Goal: Communication & Community: Connect with others

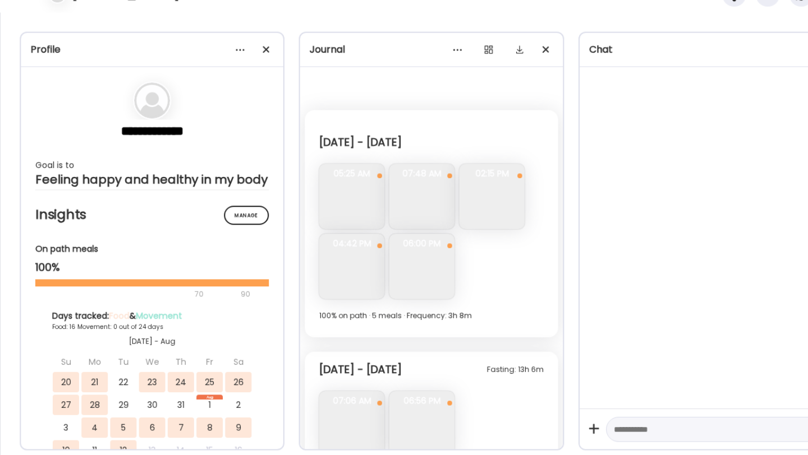
scroll to position [4542, 0]
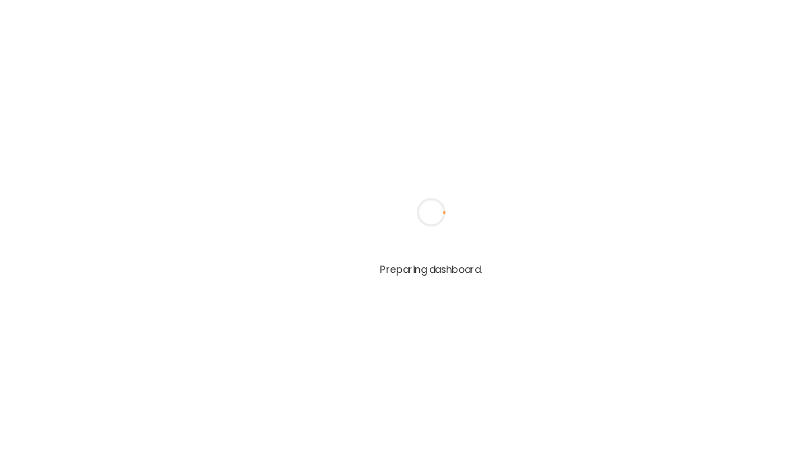
type input "**********"
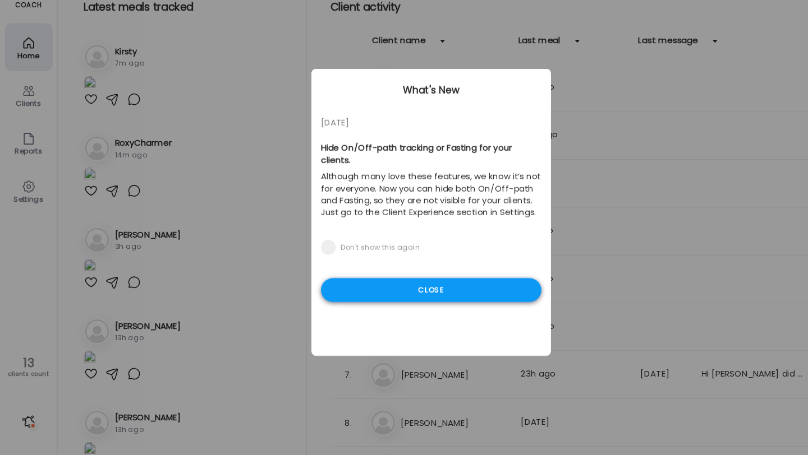
click at [382, 289] on div "Close" at bounding box center [404, 300] width 206 height 22
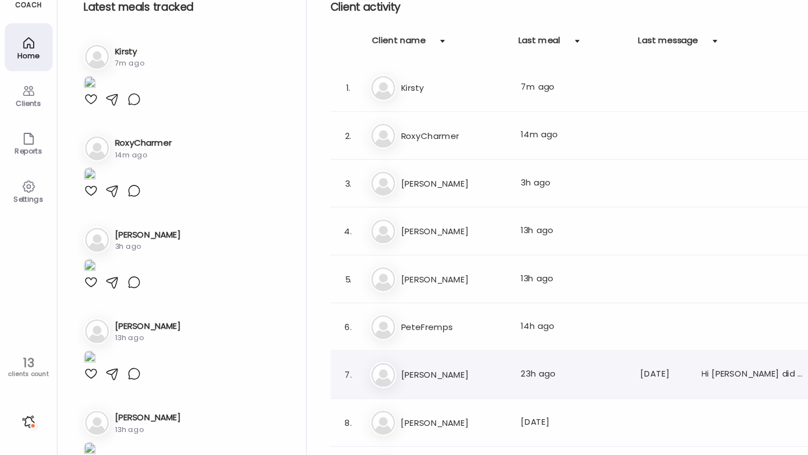
click at [433, 363] on div "7. To Tony Last meal: 23h ago Last message: 95d ago Hi ryan did you get the pho…" at bounding box center [550, 380] width 480 height 45
click at [425, 379] on h3 "[PERSON_NAME]" at bounding box center [425, 380] width 99 height 13
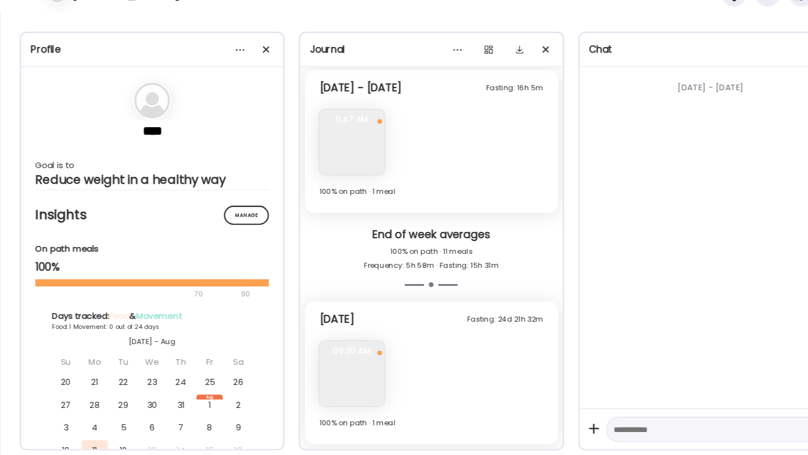
scroll to position [2321, 0]
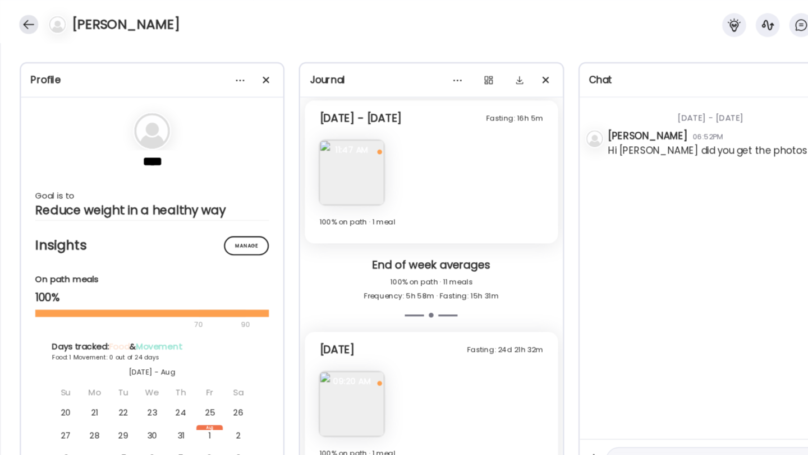
click at [25, 21] on div at bounding box center [27, 23] width 18 height 18
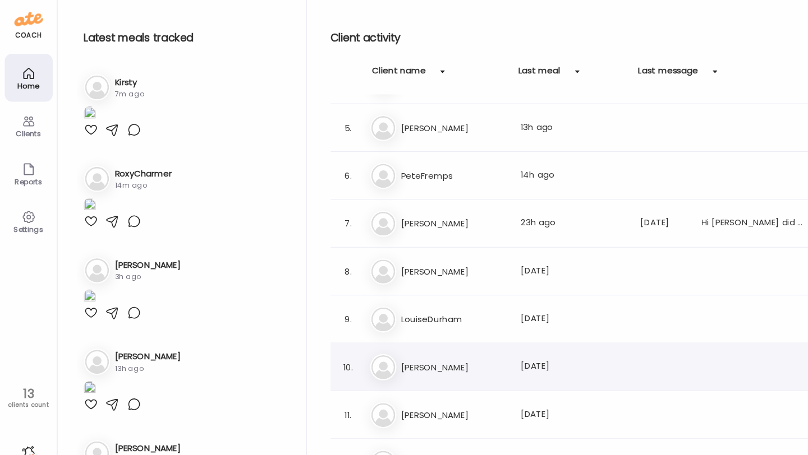
scroll to position [168, 0]
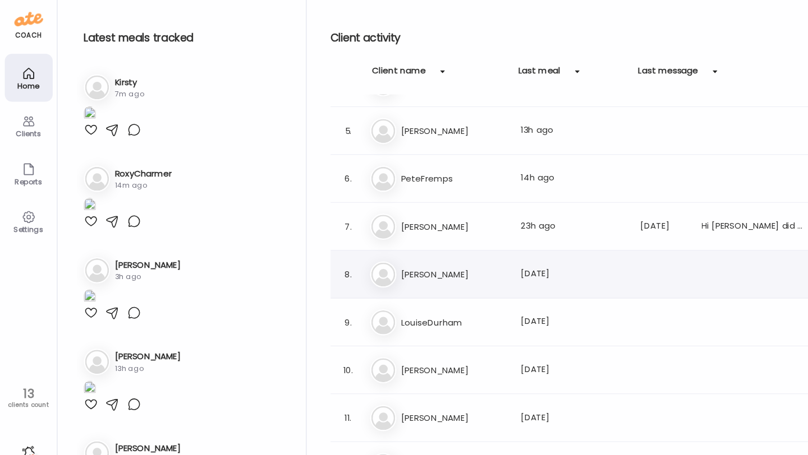
click at [413, 255] on h3 "[PERSON_NAME]" at bounding box center [425, 257] width 99 height 13
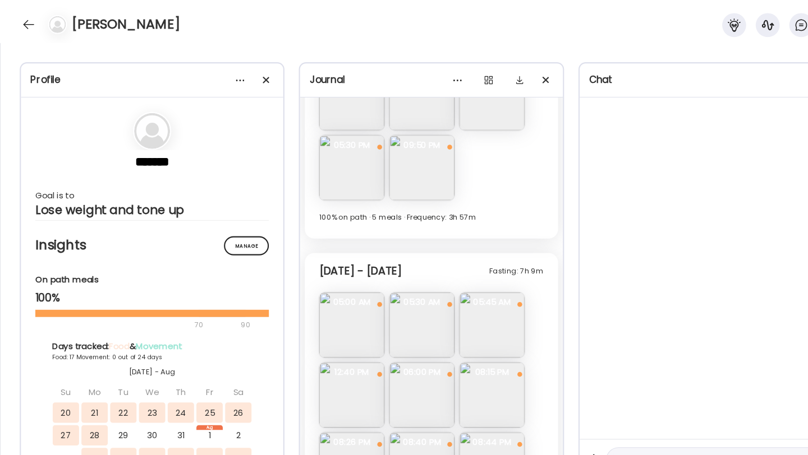
scroll to position [5043, 0]
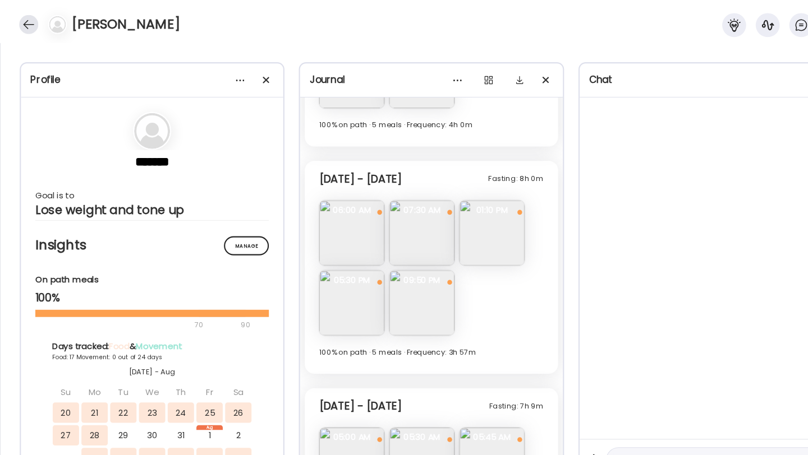
click at [33, 26] on div at bounding box center [27, 23] width 18 height 18
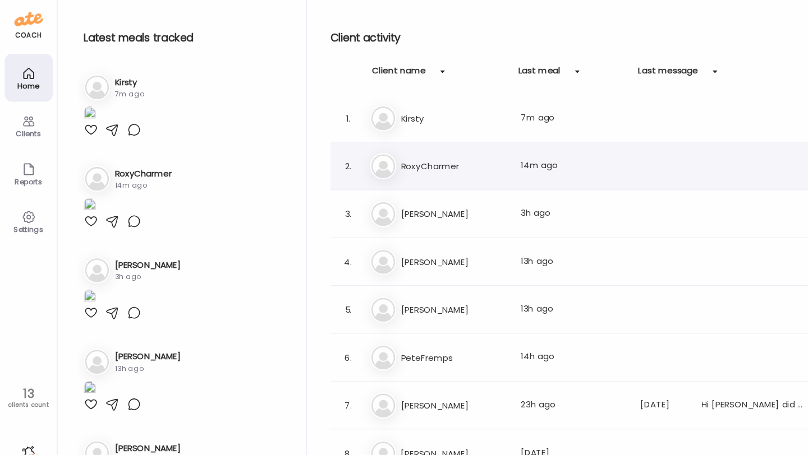
scroll to position [43, 0]
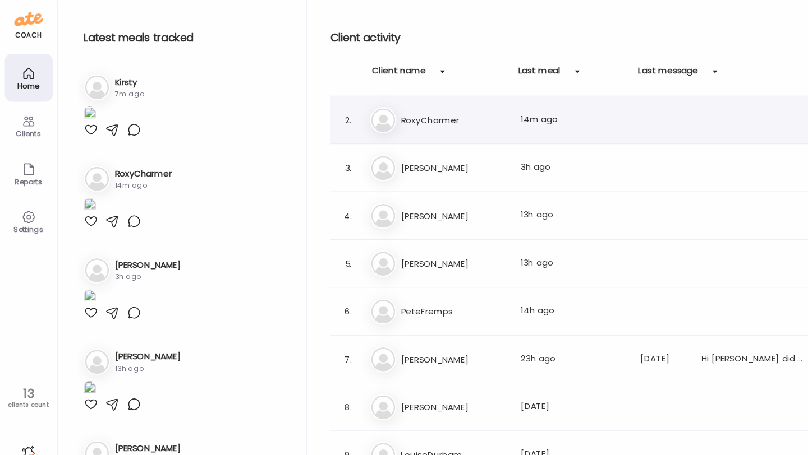
click at [423, 155] on h3 "[PERSON_NAME]" at bounding box center [425, 157] width 99 height 13
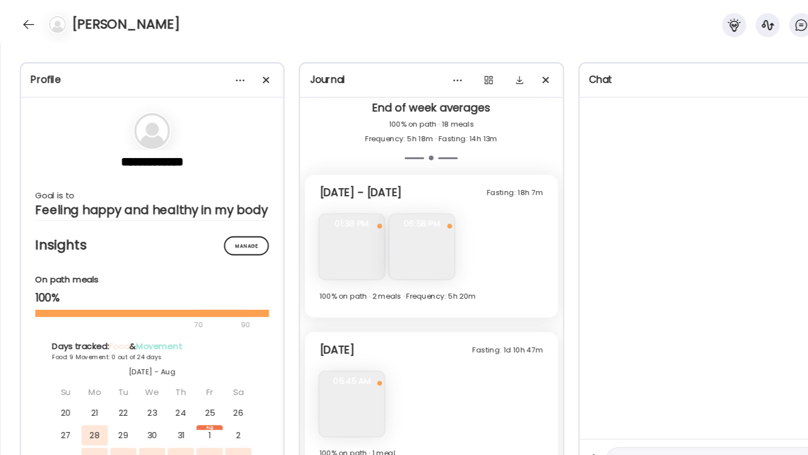
scroll to position [4542, 0]
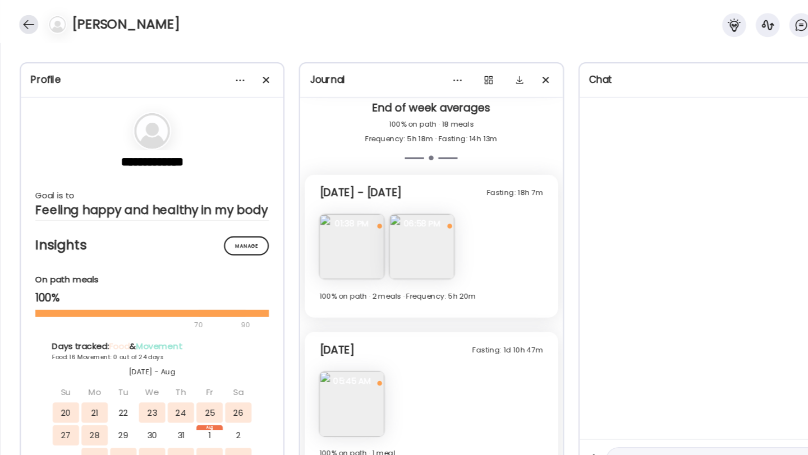
click at [30, 26] on div at bounding box center [27, 23] width 18 height 18
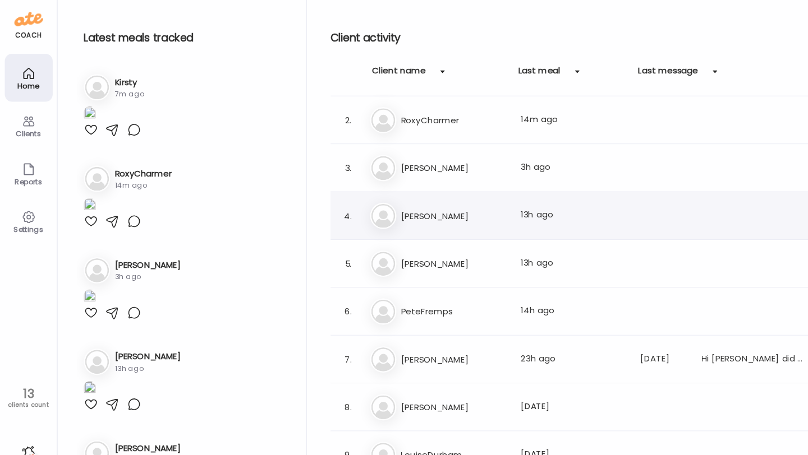
click at [417, 206] on h3 "[PERSON_NAME]" at bounding box center [425, 202] width 99 height 13
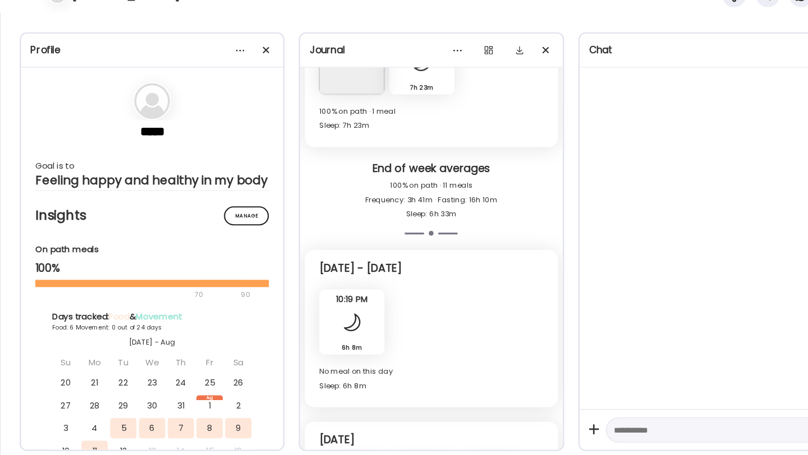
scroll to position [4475, 0]
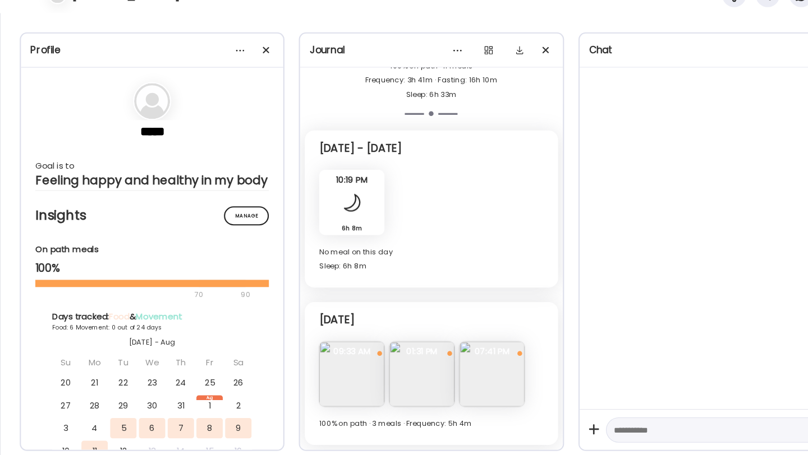
click at [461, 378] on img at bounding box center [460, 378] width 61 height 61
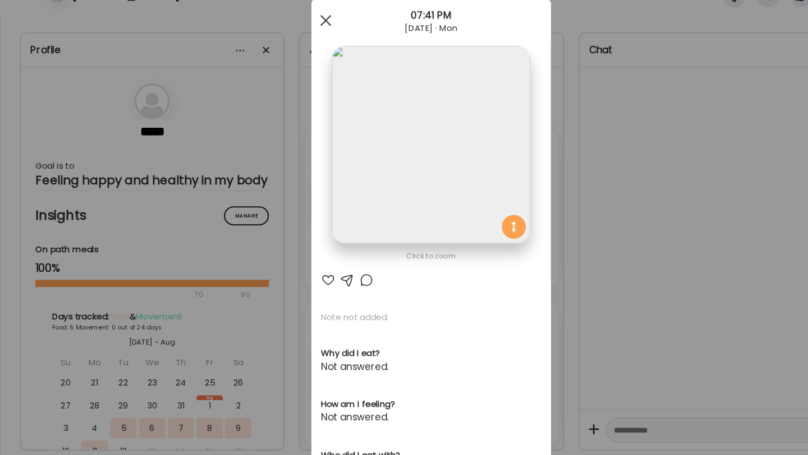
click at [303, 56] on div at bounding box center [305, 47] width 22 height 22
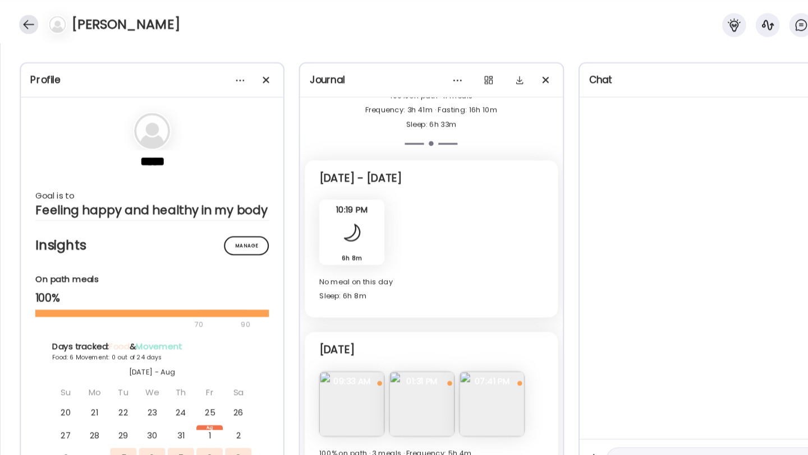
click at [33, 28] on div at bounding box center [27, 23] width 18 height 18
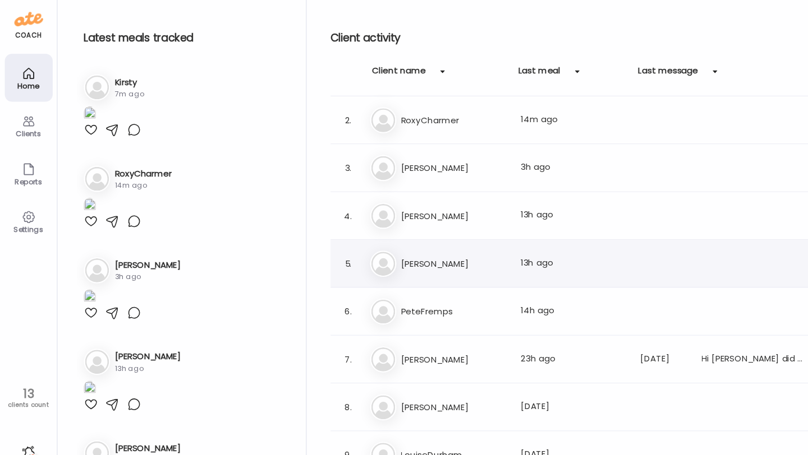
scroll to position [59, 0]
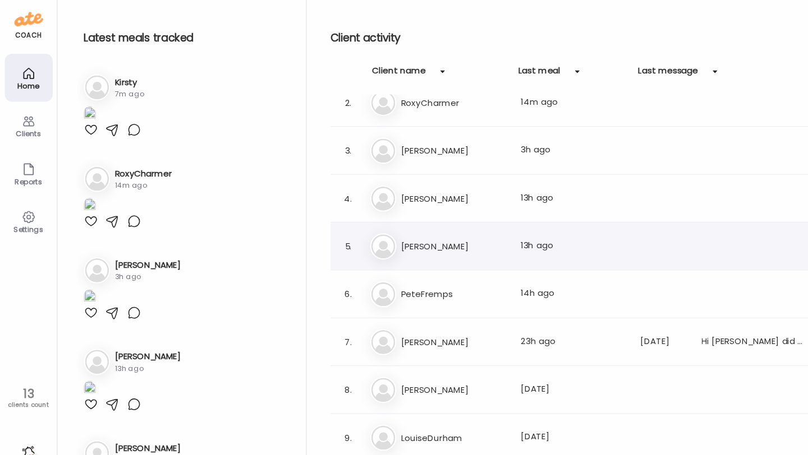
click at [384, 233] on h3 "[PERSON_NAME]" at bounding box center [425, 230] width 99 height 13
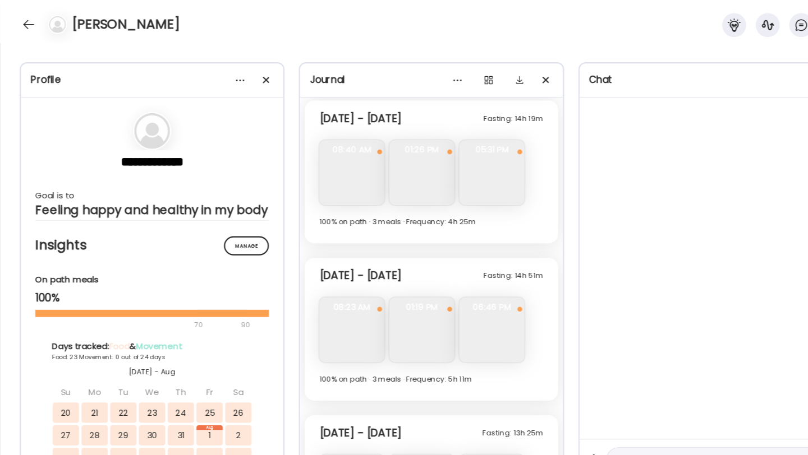
scroll to position [5344, 0]
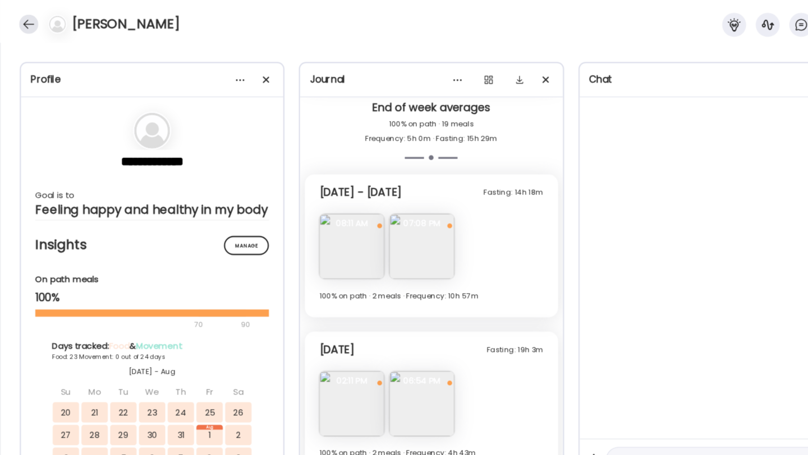
click at [29, 26] on div at bounding box center [27, 23] width 18 height 18
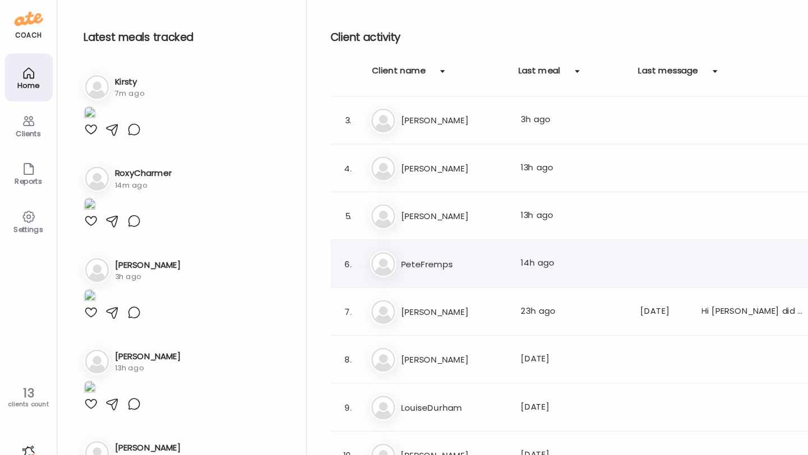
scroll to position [95, 0]
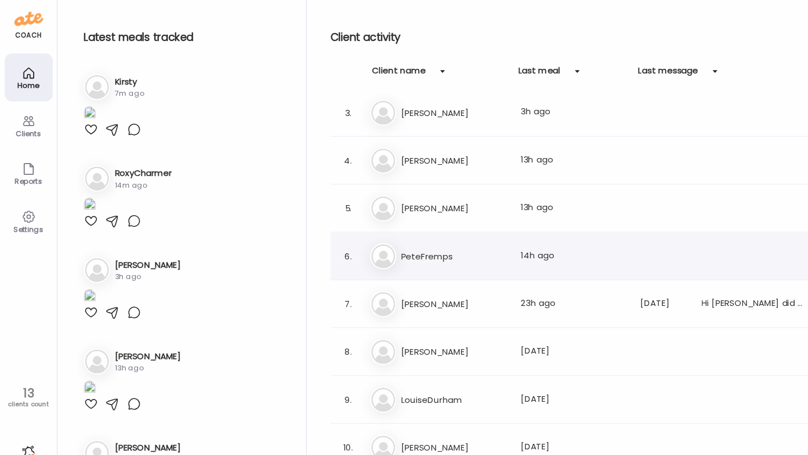
click at [406, 259] on div "6. Pe PeteFremps Last meal: 14h ago" at bounding box center [550, 240] width 480 height 45
click at [407, 245] on h3 "PeteFremps" at bounding box center [425, 240] width 99 height 13
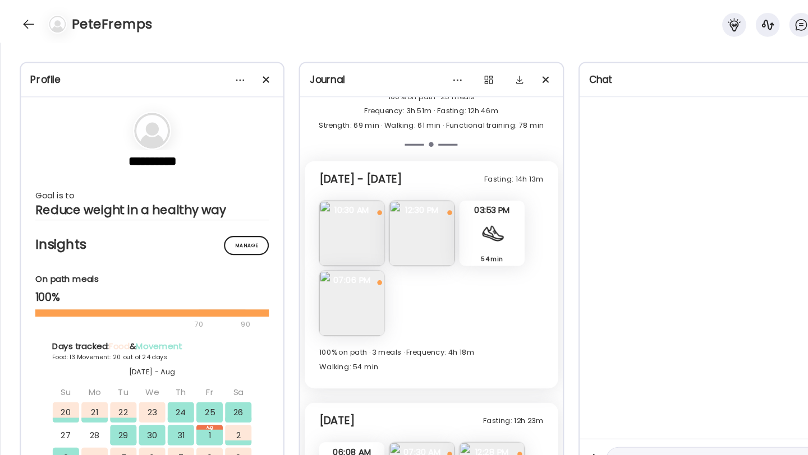
scroll to position [7435, 0]
click at [26, 20] on div at bounding box center [27, 23] width 18 height 18
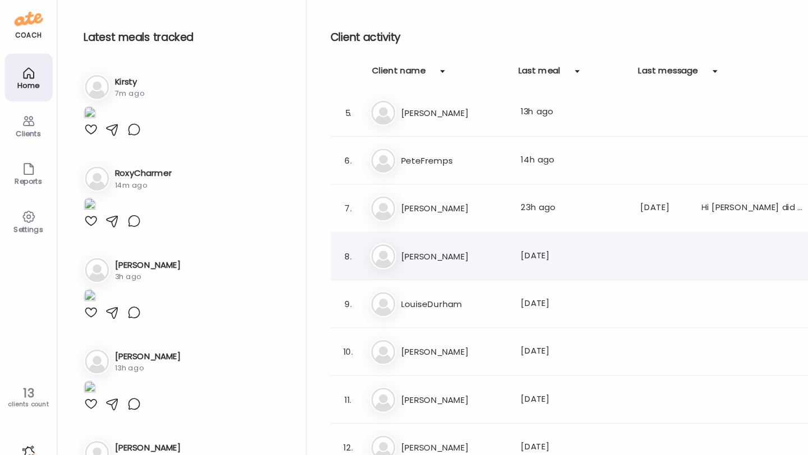
scroll to position [194, 0]
